Goal: Transaction & Acquisition: Purchase product/service

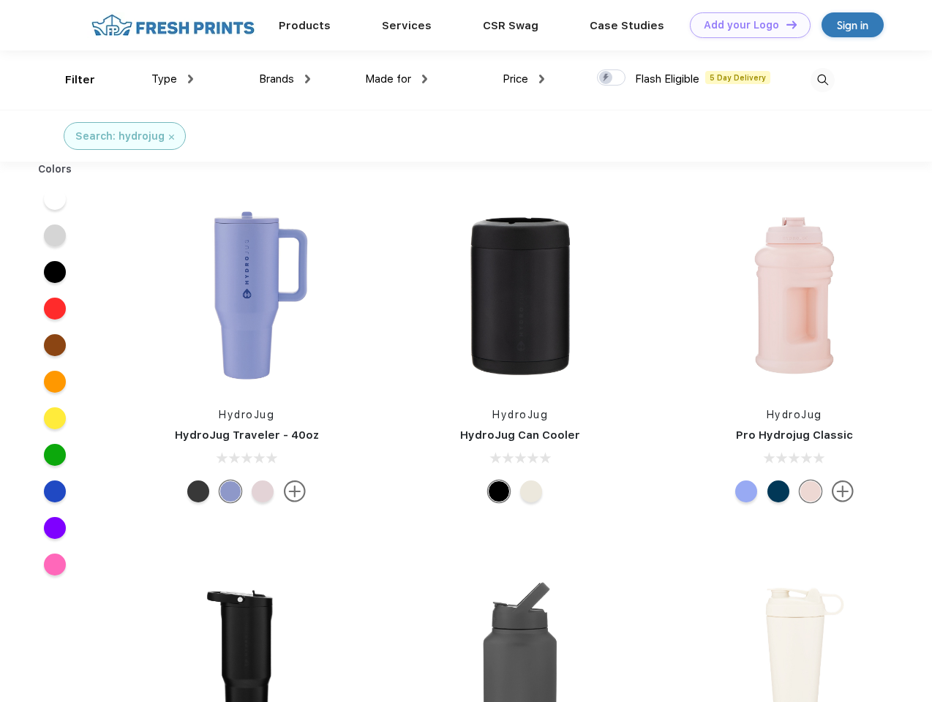
scroll to position [1, 0]
click at [745, 25] on link "Add your Logo Design Tool" at bounding box center [750, 25] width 121 height 26
click at [0, 0] on div "Design Tool" at bounding box center [0, 0] width 0 height 0
click at [785, 24] on link "Add your Logo Design Tool" at bounding box center [750, 25] width 121 height 26
click at [70, 80] on div "Filter" at bounding box center [80, 80] width 30 height 17
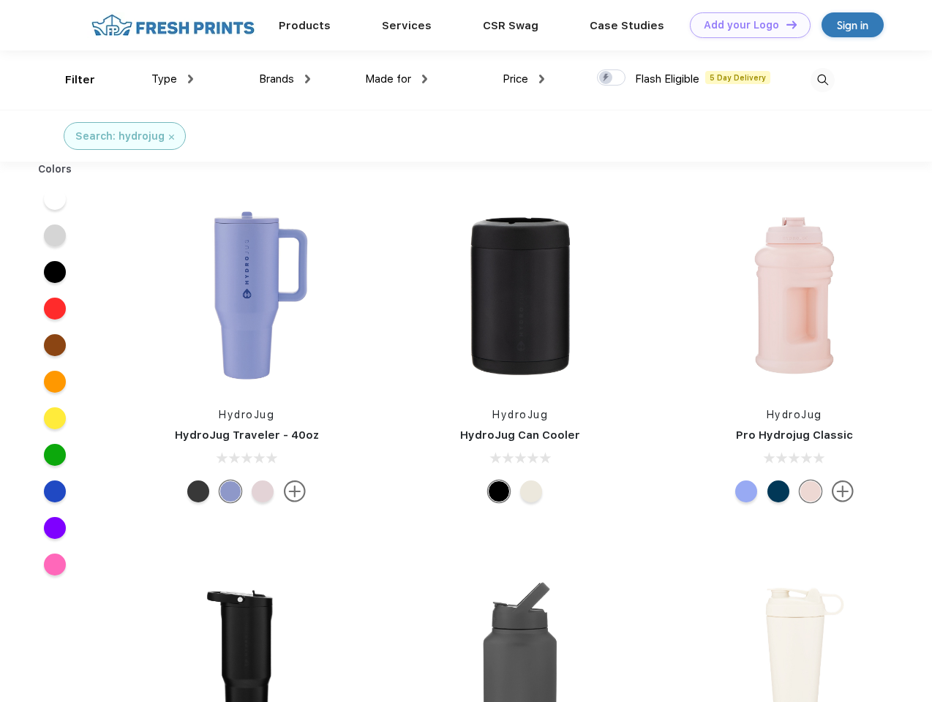
click at [173, 79] on span "Type" at bounding box center [164, 78] width 26 height 13
click at [285, 79] on span "Brands" at bounding box center [276, 78] width 35 height 13
click at [396, 79] on span "Made for" at bounding box center [388, 78] width 46 height 13
click at [524, 79] on span "Price" at bounding box center [516, 78] width 26 height 13
click at [612, 78] on div at bounding box center [611, 77] width 29 height 16
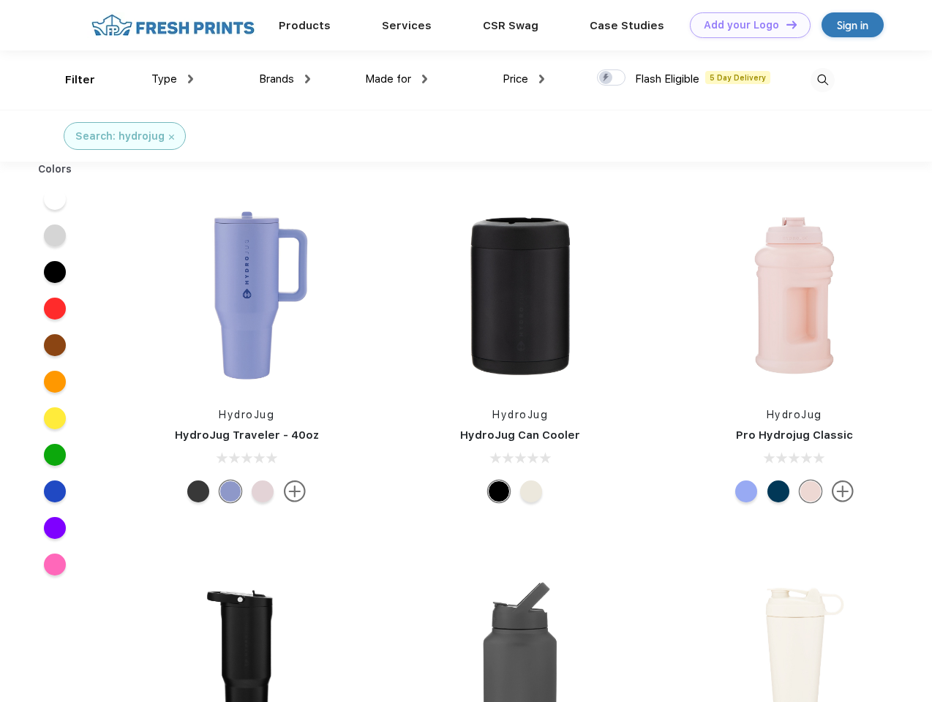
click at [606, 78] on input "checkbox" at bounding box center [602, 74] width 10 height 10
click at [822, 80] on img at bounding box center [822, 80] width 24 height 24
